Goal: Find specific page/section: Find specific page/section

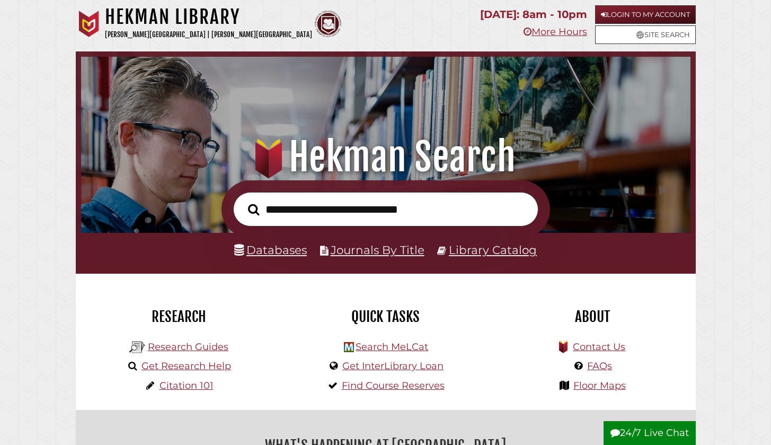
scroll to position [201, 604]
click at [344, 251] on link "Journals By Title" at bounding box center [378, 250] width 94 height 14
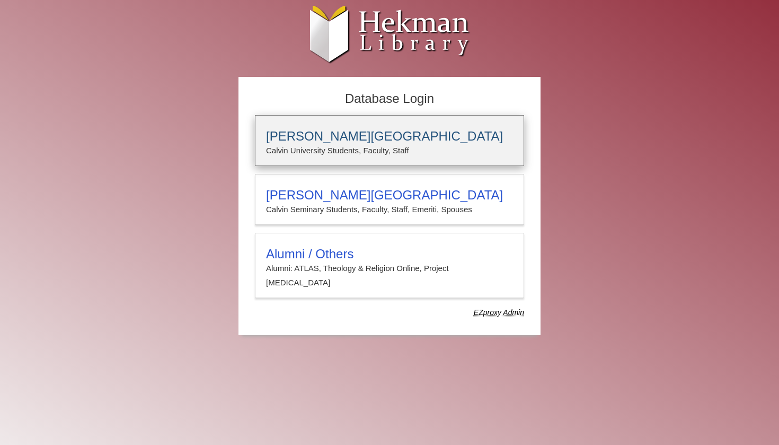
click at [290, 123] on div "Calvin University Calvin University Students, Faculty, Staff" at bounding box center [389, 140] width 269 height 51
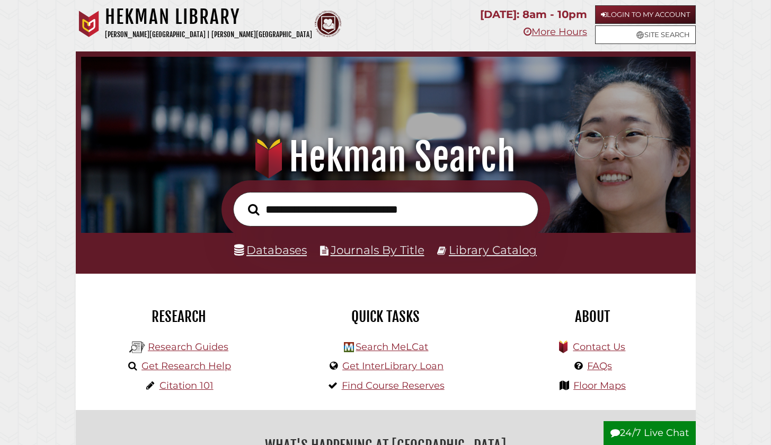
scroll to position [201, 604]
click at [355, 257] on link "Journals By Title" at bounding box center [378, 250] width 94 height 14
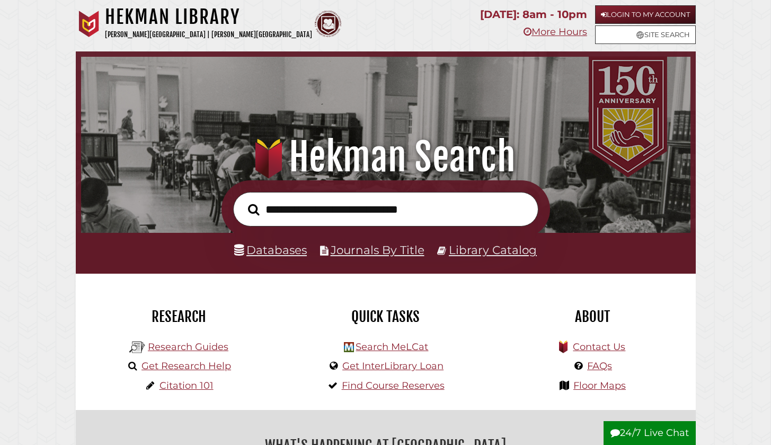
scroll to position [201, 604]
click at [353, 256] on link "Journals By Title" at bounding box center [378, 250] width 94 height 14
